Goal: Task Accomplishment & Management: Manage account settings

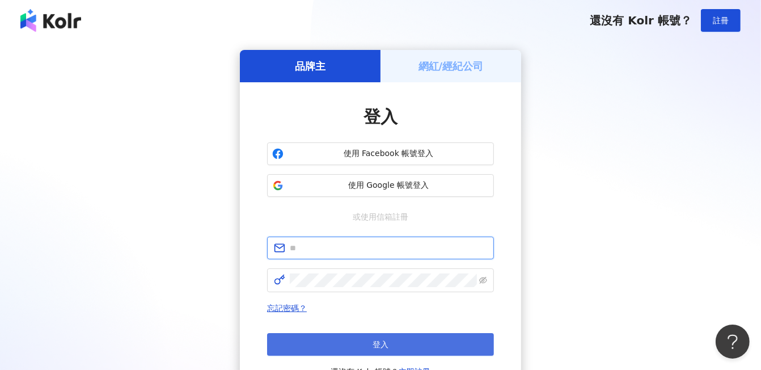
type input "**********"
click at [359, 342] on button "登入" at bounding box center [380, 344] width 227 height 23
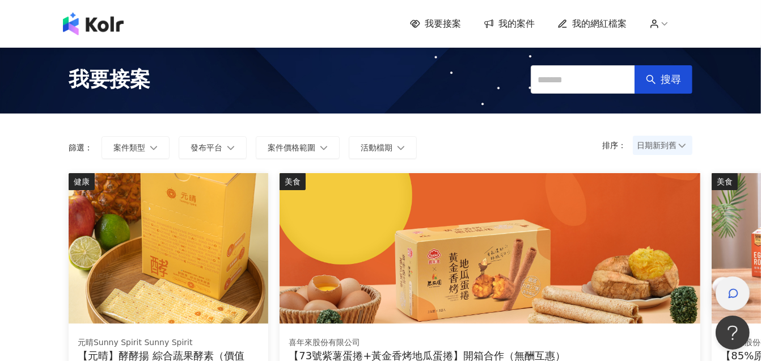
click at [740, 294] on div "button" at bounding box center [732, 293] width 34 height 34
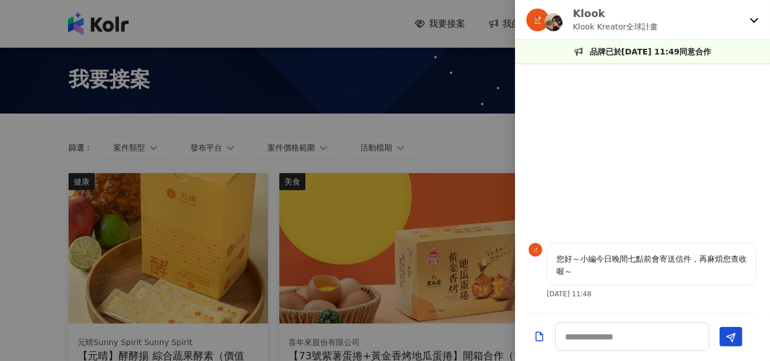
click at [753, 18] on icon at bounding box center [754, 19] width 9 height 9
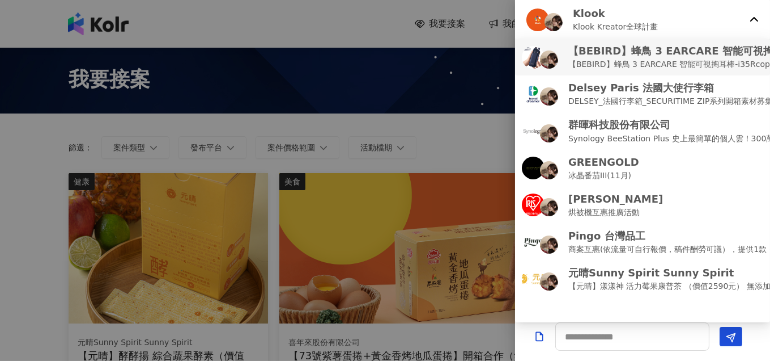
click at [721, 51] on p "【BEBIRD】蜂鳥 3 EARCARE 智能可視掏耳棒-i35R" at bounding box center [697, 51] width 256 height 14
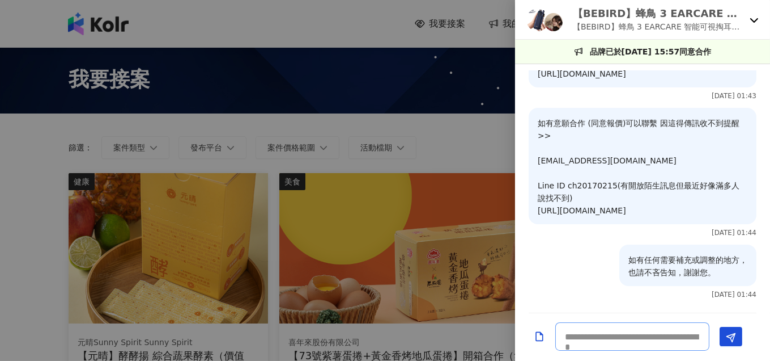
click at [621, 339] on textarea at bounding box center [633, 336] width 154 height 28
type textarea "**"
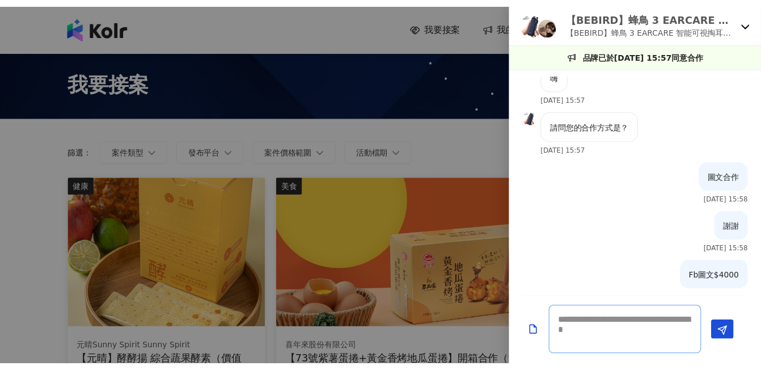
scroll to position [0, 0]
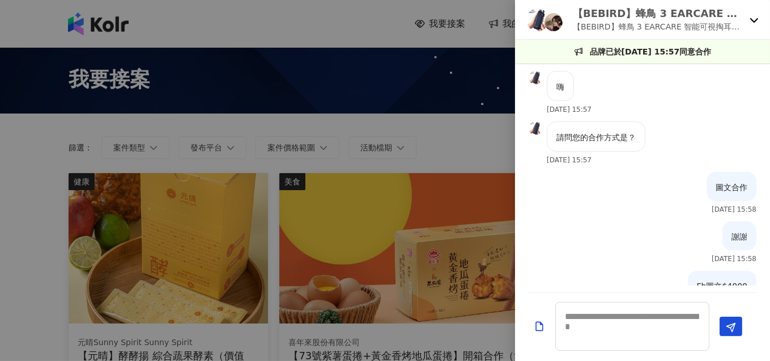
click at [652, 53] on p "品牌已於[DATE] 15:57同意合作" at bounding box center [651, 51] width 122 height 12
click at [616, 210] on div "圖文合作 [DATE] 15:58" at bounding box center [642, 196] width 255 height 49
click at [631, 340] on textarea at bounding box center [633, 326] width 154 height 49
click at [454, 139] on div at bounding box center [385, 180] width 770 height 361
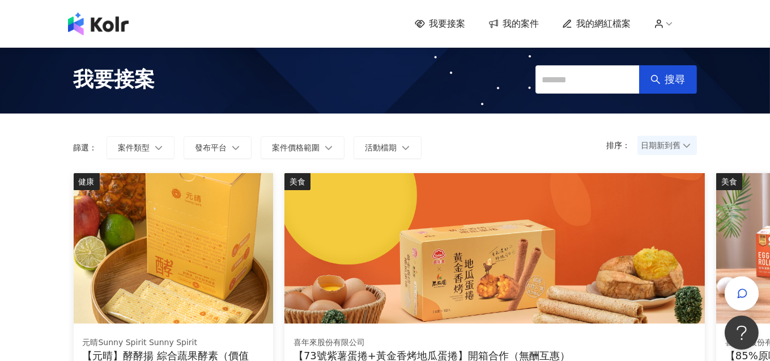
click at [533, 26] on span "我的案件" at bounding box center [521, 24] width 36 height 12
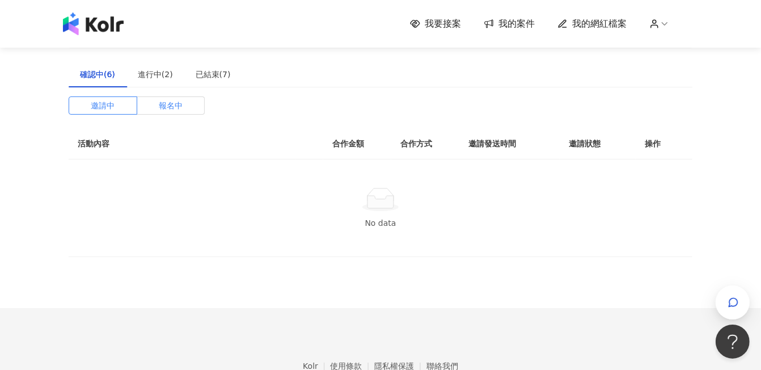
click at [163, 105] on span "報名中" at bounding box center [171, 105] width 24 height 17
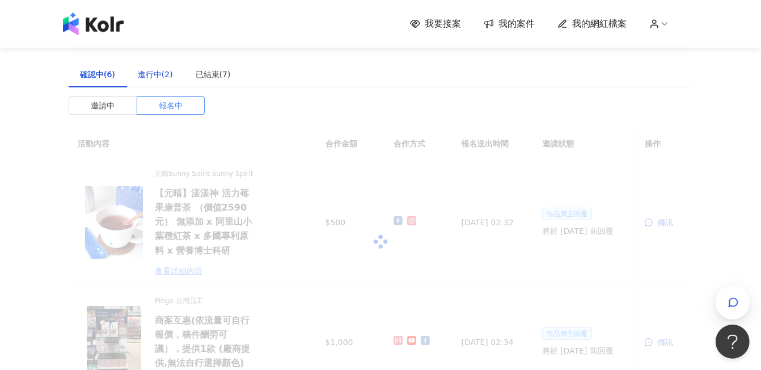
click at [156, 76] on div "進行中(2)" at bounding box center [155, 74] width 35 height 12
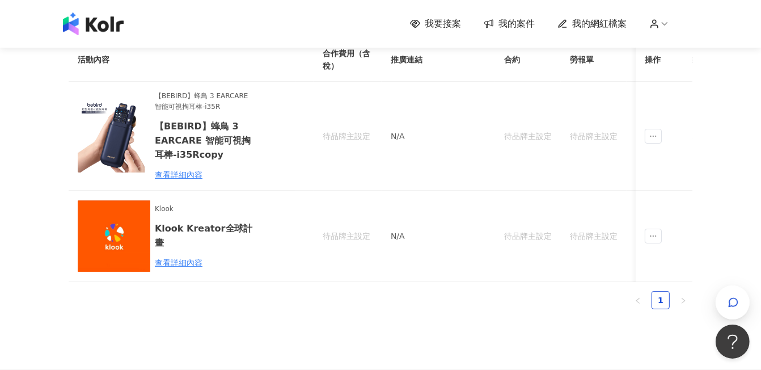
scroll to position [63, 0]
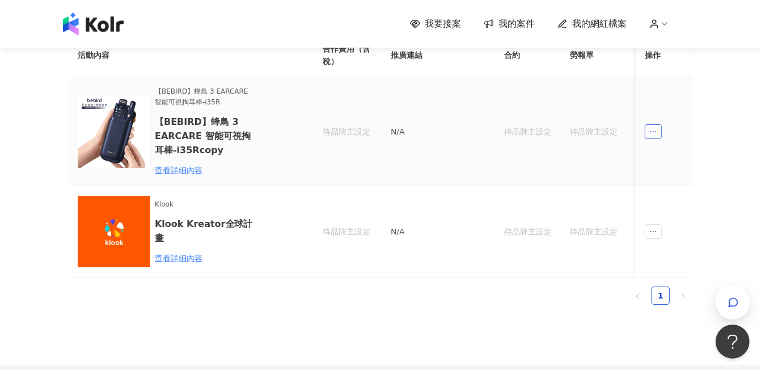
click at [659, 139] on span "ellipsis" at bounding box center [653, 131] width 17 height 15
click at [353, 161] on td "待品牌主設定" at bounding box center [347, 131] width 68 height 109
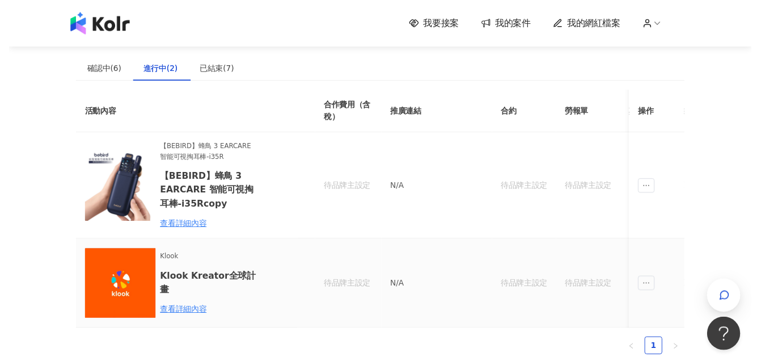
scroll to position [0, 0]
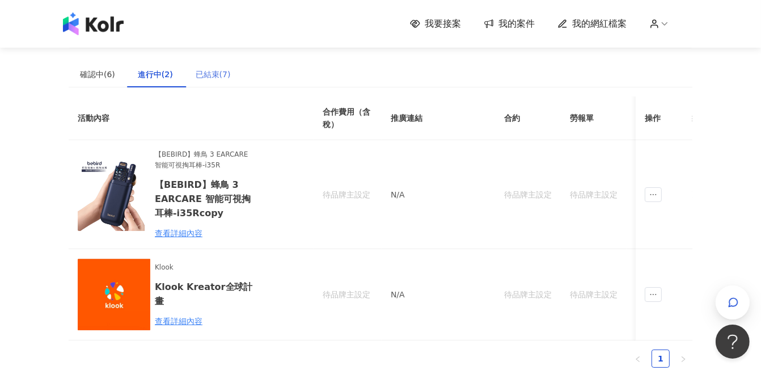
click at [211, 81] on div "已結束(7)" at bounding box center [213, 74] width 58 height 26
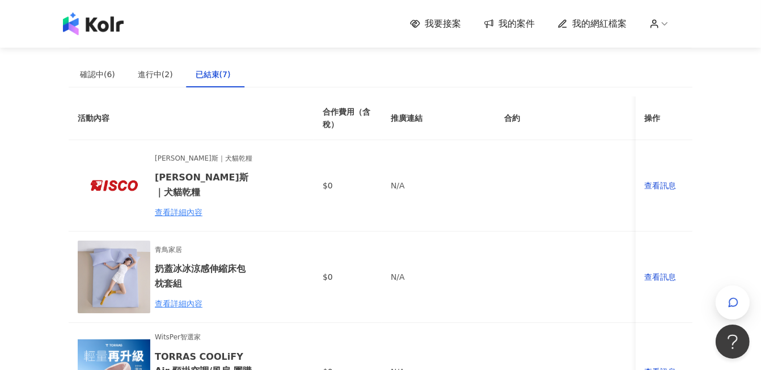
click at [454, 28] on span "我要接案" at bounding box center [443, 24] width 36 height 12
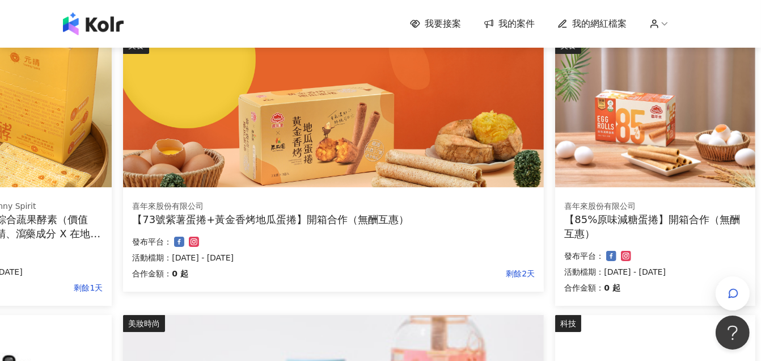
scroll to position [126, 177]
